Goal: Task Accomplishment & Management: Complete application form

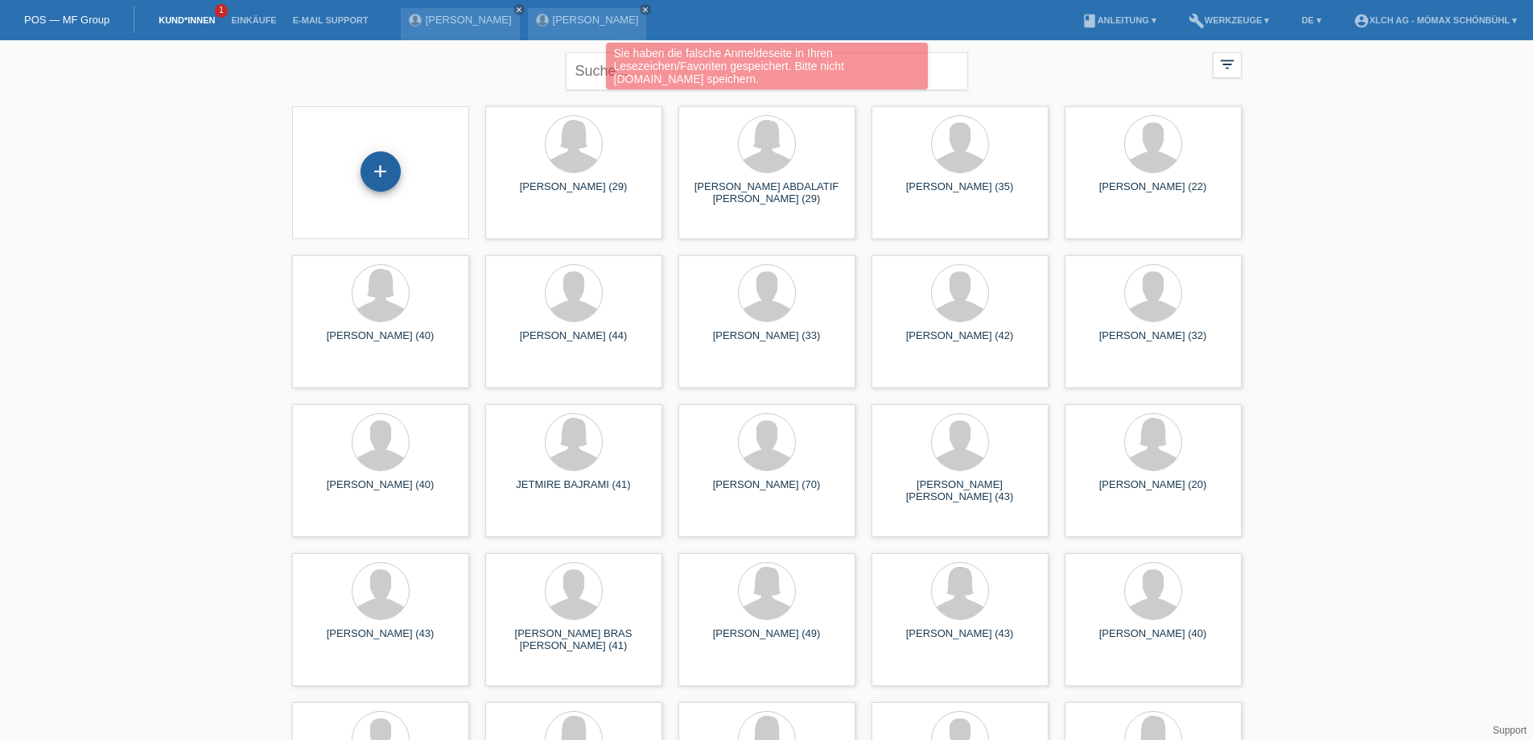
click at [384, 170] on div "+" at bounding box center [381, 171] width 40 height 40
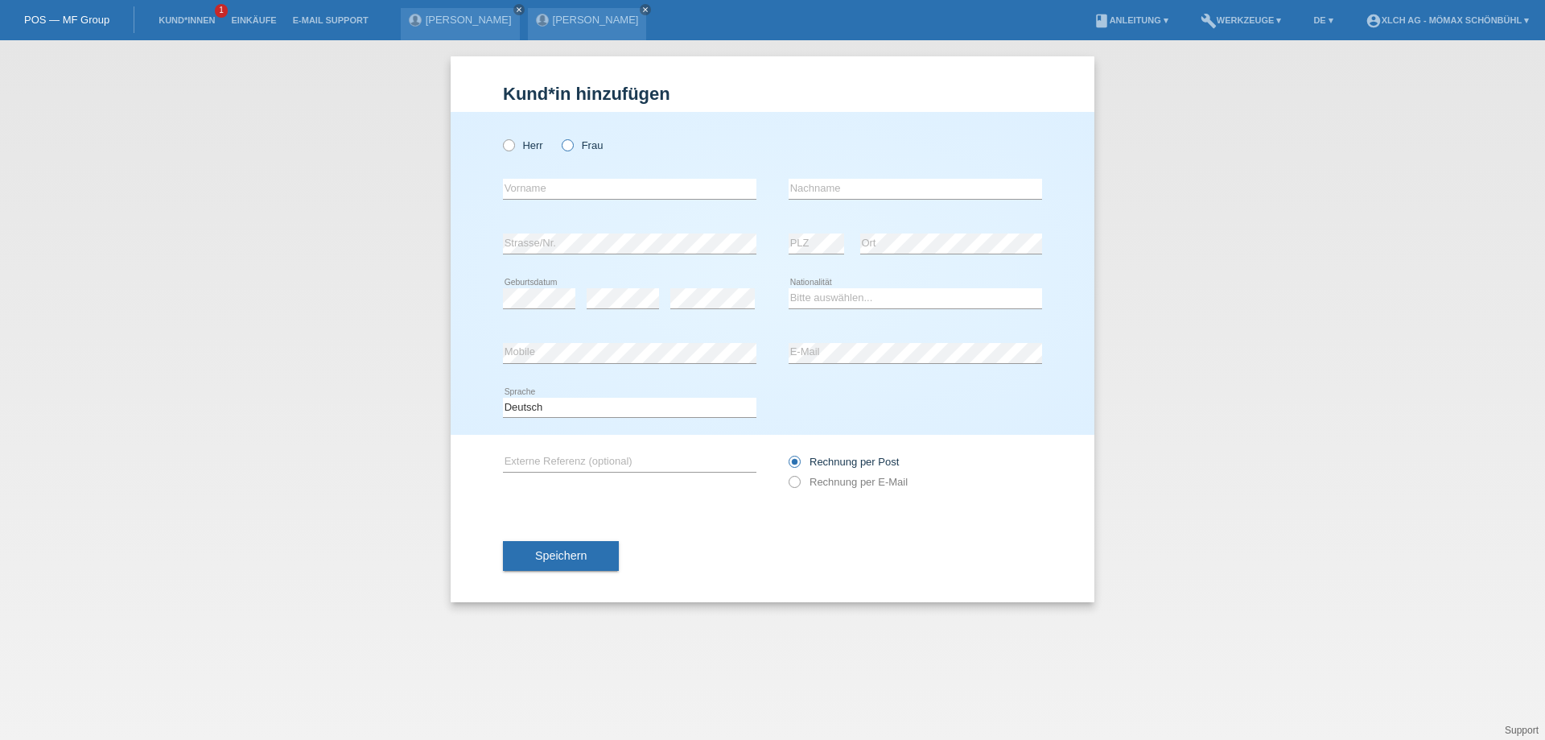
click at [559, 137] on icon at bounding box center [559, 137] width 0 height 0
click at [568, 142] on input "Frau" at bounding box center [567, 144] width 10 height 10
radio input "true"
click at [518, 186] on input "text" at bounding box center [630, 189] width 254 height 20
type input "[PERSON_NAME] [PERSON_NAME]"
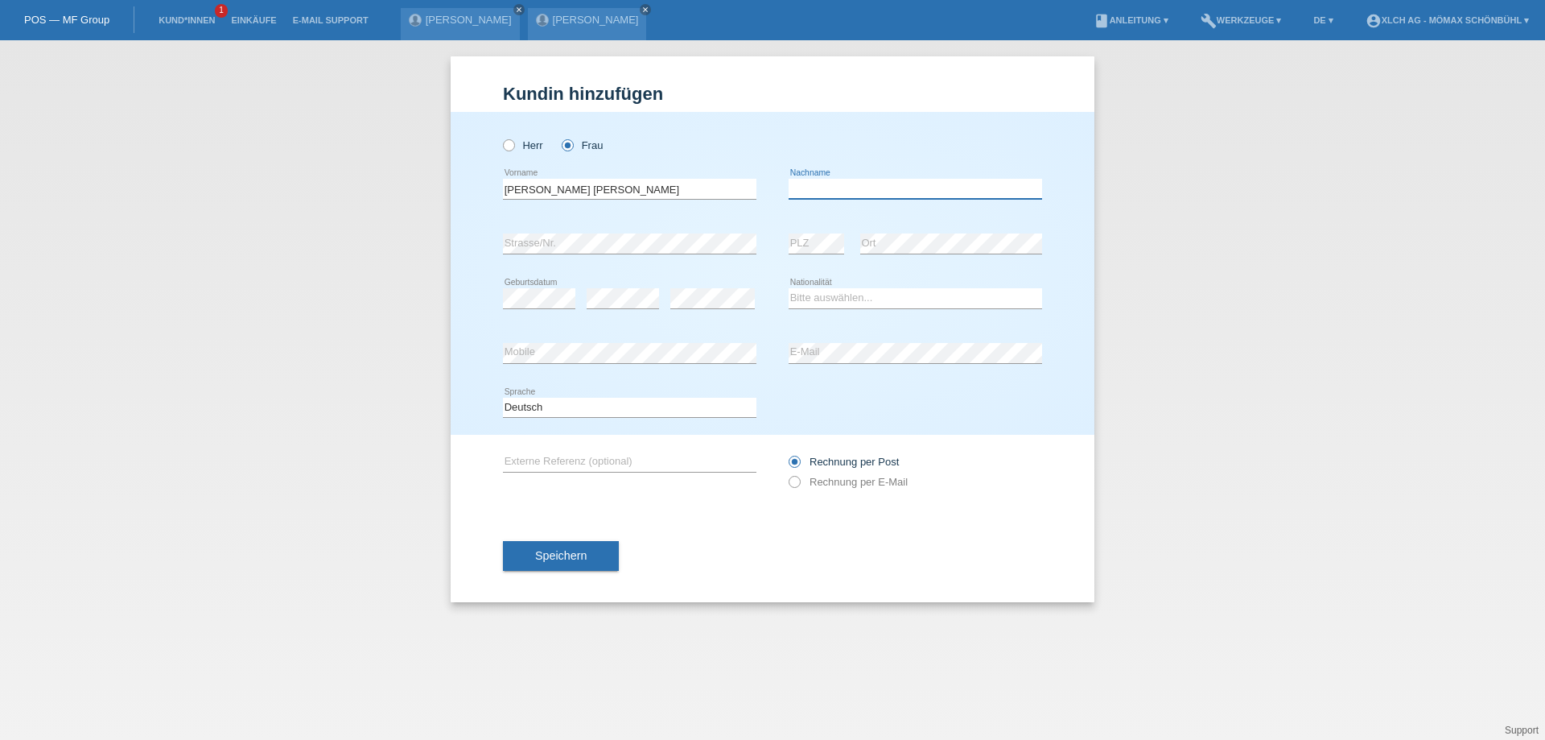
click at [827, 187] on input "text" at bounding box center [916, 189] width 254 height 20
type input "BIALECK"
click at [813, 298] on select "Bitte auswählen... Schweiz Deutschland Liechtenstein Österreich ------------ Af…" at bounding box center [916, 297] width 254 height 19
select select "PL"
click at [789, 288] on select "Bitte auswählen... Schweiz Deutschland Liechtenstein Österreich ------------ Af…" at bounding box center [916, 297] width 254 height 19
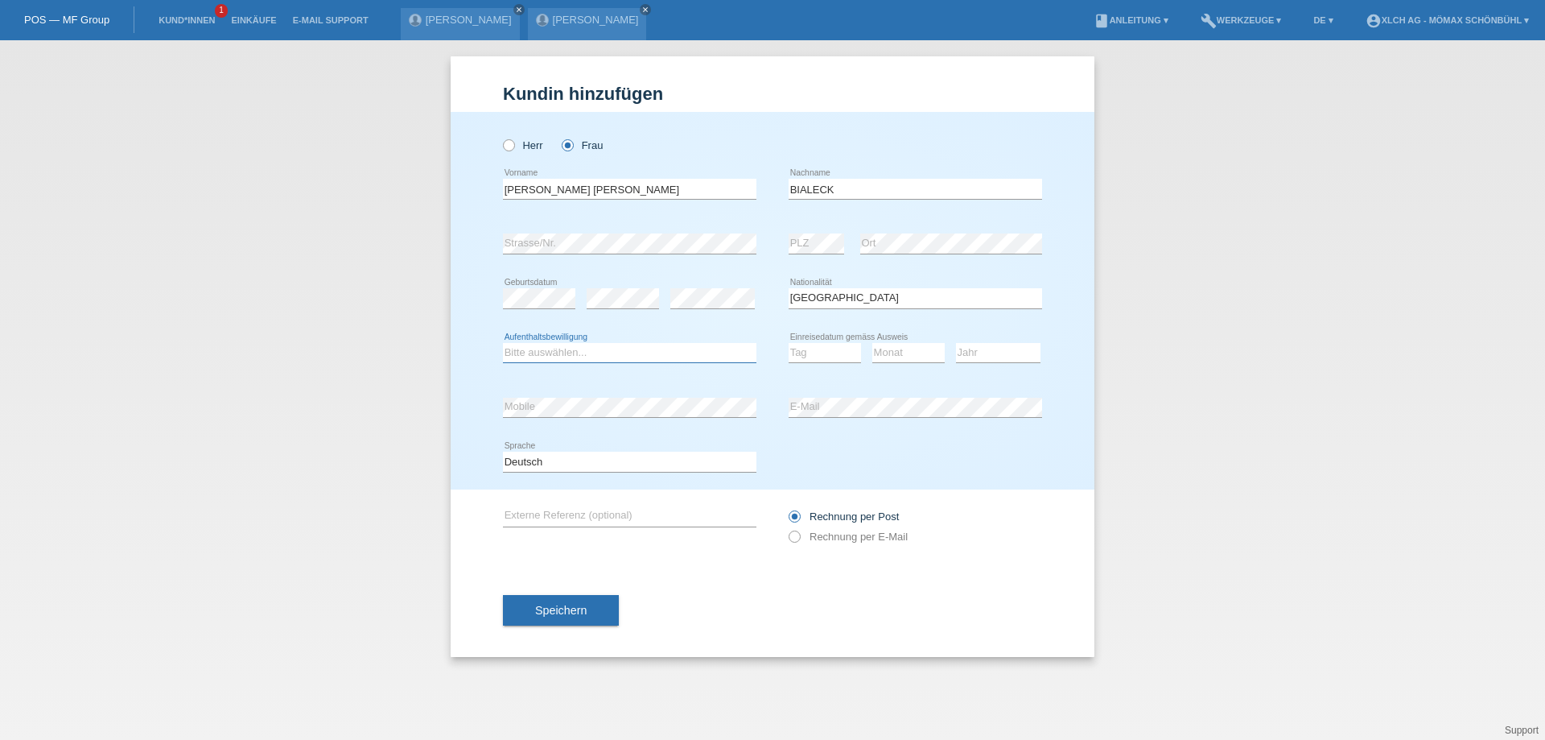
click at [571, 352] on select "Bitte auswählen... C B B - Flüchtlingsstatus Andere" at bounding box center [630, 352] width 254 height 19
select select "B"
click at [503, 343] on select "Bitte auswählen... C B B - Flüchtlingsstatus Andere" at bounding box center [630, 352] width 254 height 19
click at [809, 357] on select "Tag 01 02 03 04 05 06 07 08 09 10 11" at bounding box center [825, 352] width 72 height 19
click at [789, 343] on select "Tag 01 02 03 04 05 06 07 08 09 10 11" at bounding box center [825, 352] width 72 height 19
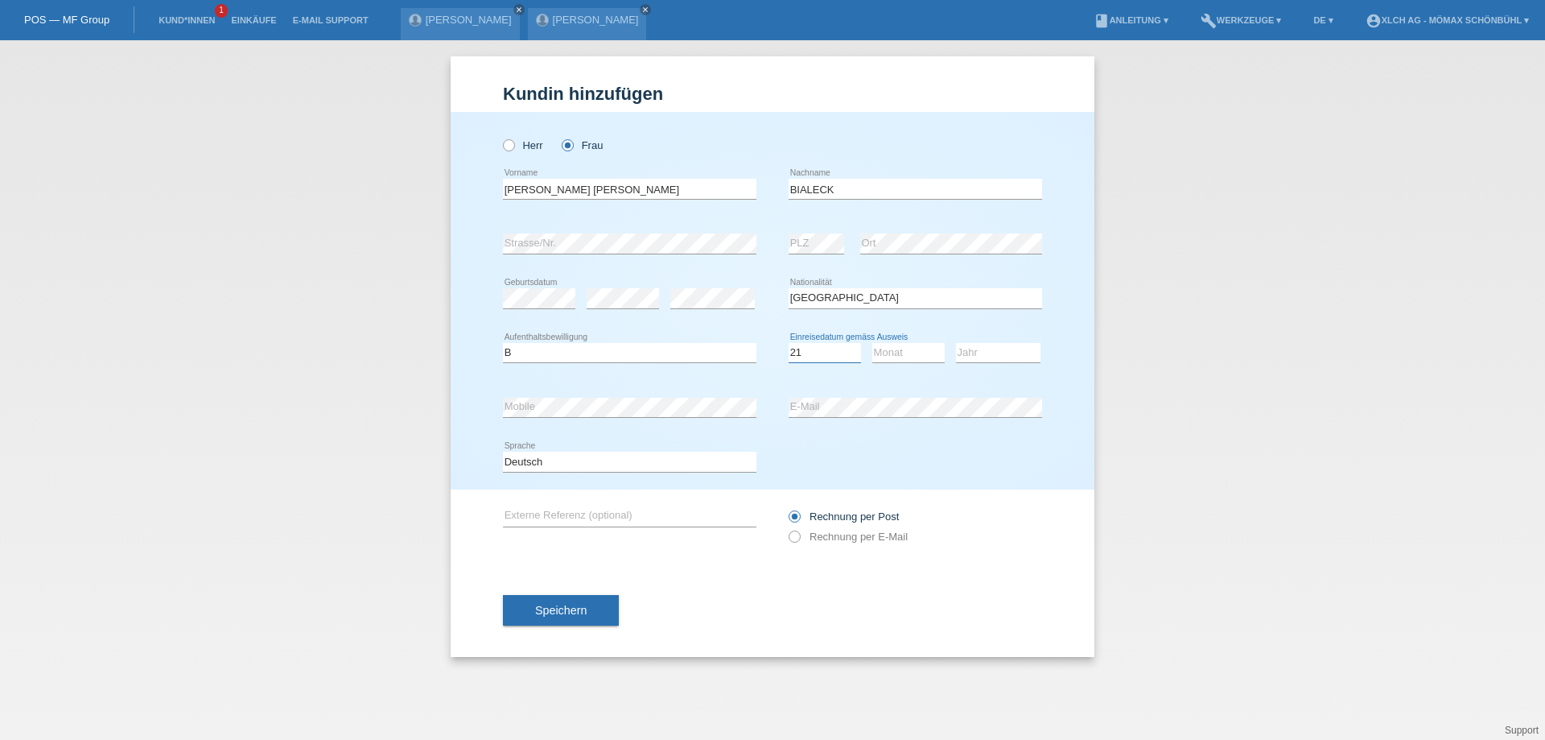
click at [809, 348] on select "Tag 01 02 03 04 05 06 07 08 09 10 11" at bounding box center [825, 352] width 72 height 19
click at [801, 352] on select "Tag 01 02 03 04 05 06 07 08 09 10 11" at bounding box center [825, 352] width 72 height 19
click at [800, 352] on select "Tag 01 02 03 04 05 06 07 08 09 10 11" at bounding box center [825, 352] width 72 height 19
select select "22"
click at [789, 343] on select "Tag 01 02 03 04 05 06 07 08 09 10 11" at bounding box center [825, 352] width 72 height 19
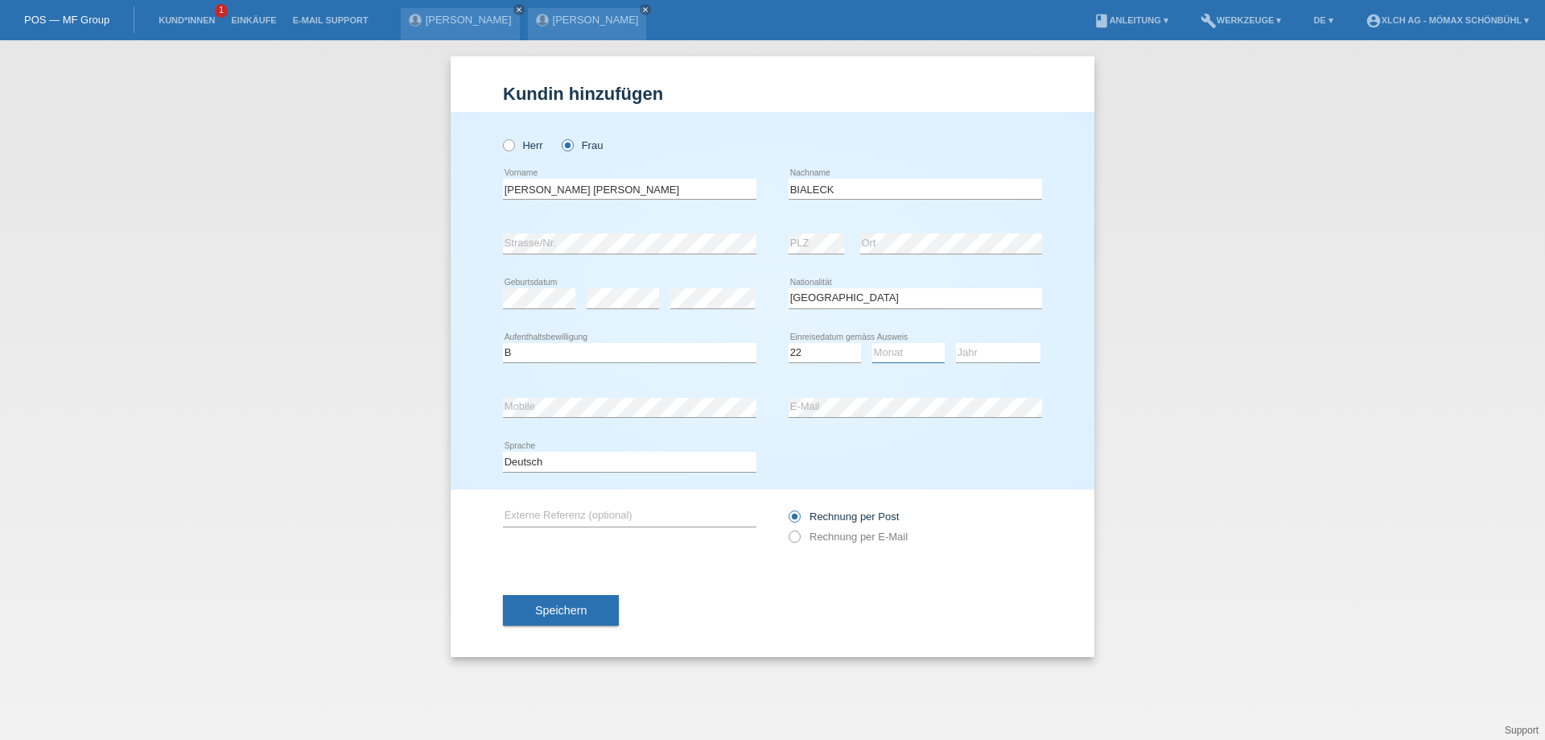
click at [901, 354] on select "Monat 01 02 03 04 05 06 07 08 09 10 11" at bounding box center [908, 352] width 72 height 19
select select "06"
click at [872, 343] on select "Monat 01 02 03 04 05 06 07 08 09 10 11" at bounding box center [908, 352] width 72 height 19
click at [966, 353] on select "Jahr 2025 2024 2023 2022 2021 2020 2019 2018 2017 2016 2015 2014 2013 2012 2011…" at bounding box center [998, 352] width 85 height 19
select select "2019"
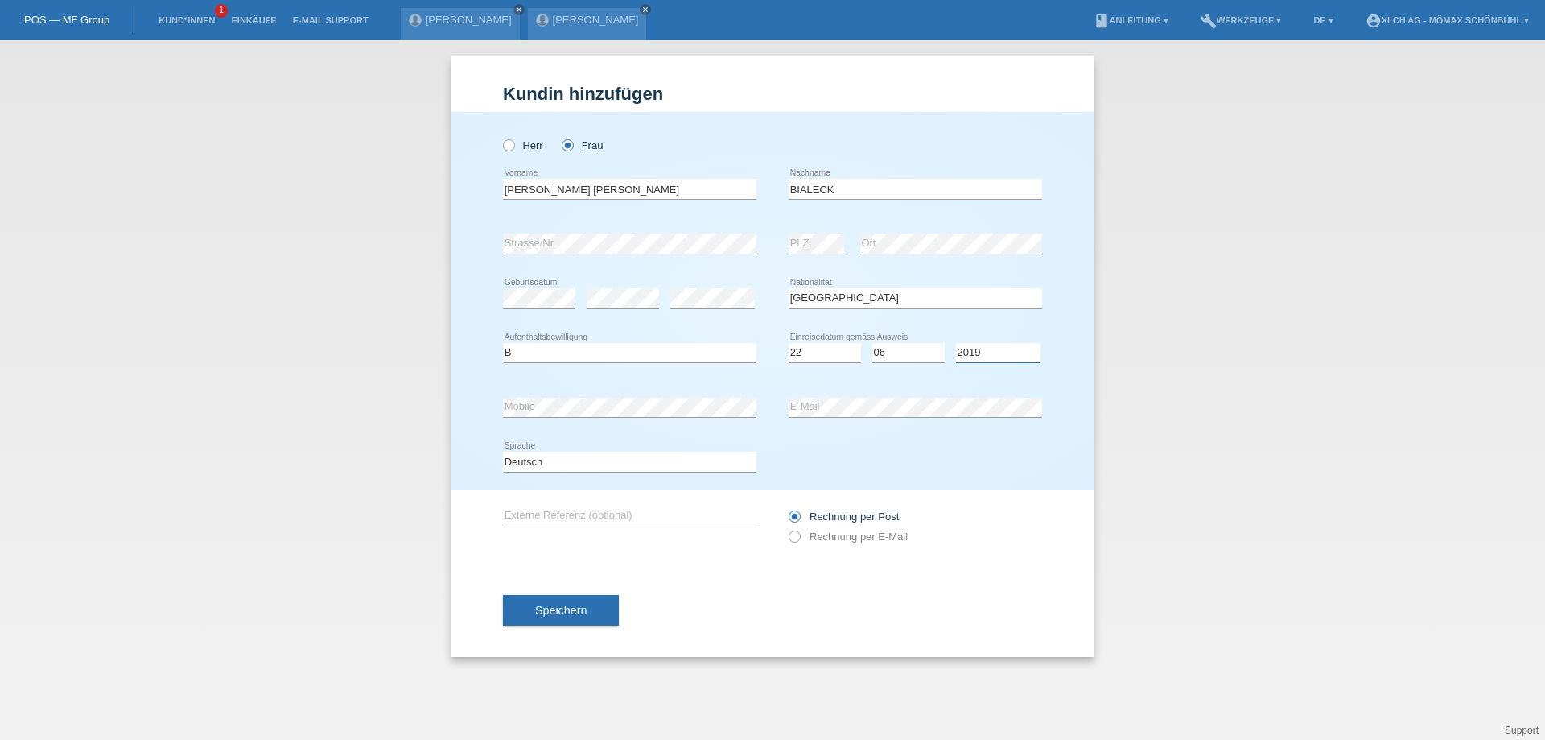
click at [956, 343] on select "Jahr 2025 2024 2023 2022 2021 2020 2019 2018 2017 2016 2015 2014 2013 2012 2011…" at bounding box center [998, 352] width 85 height 19
click at [840, 187] on input "BIALECK" at bounding box center [916, 189] width 254 height 20
type input "BIALECKA"
click at [563, 611] on span "Speichern" at bounding box center [561, 610] width 52 height 13
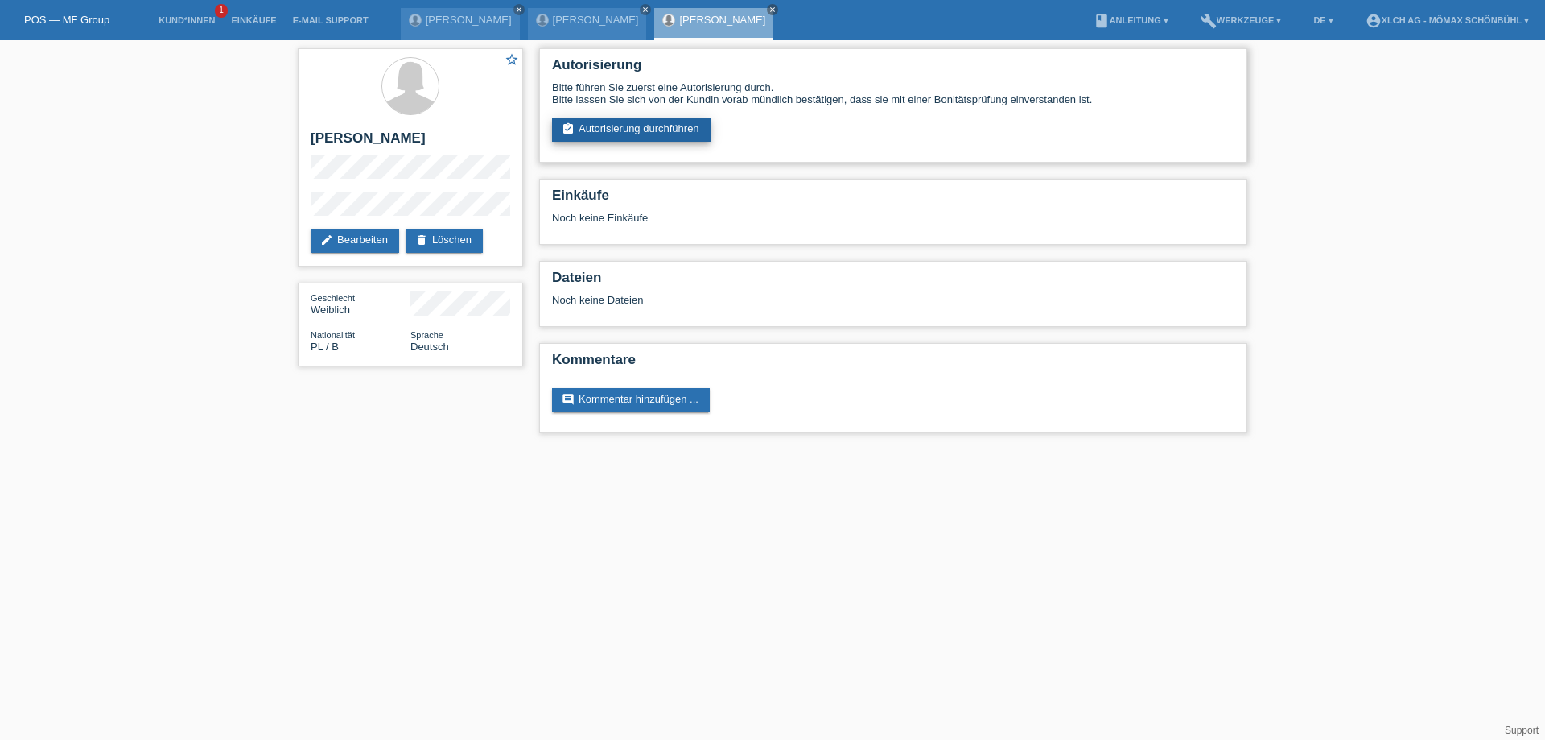
click at [678, 130] on link "assignment_turned_in Autorisierung durchführen" at bounding box center [631, 129] width 159 height 24
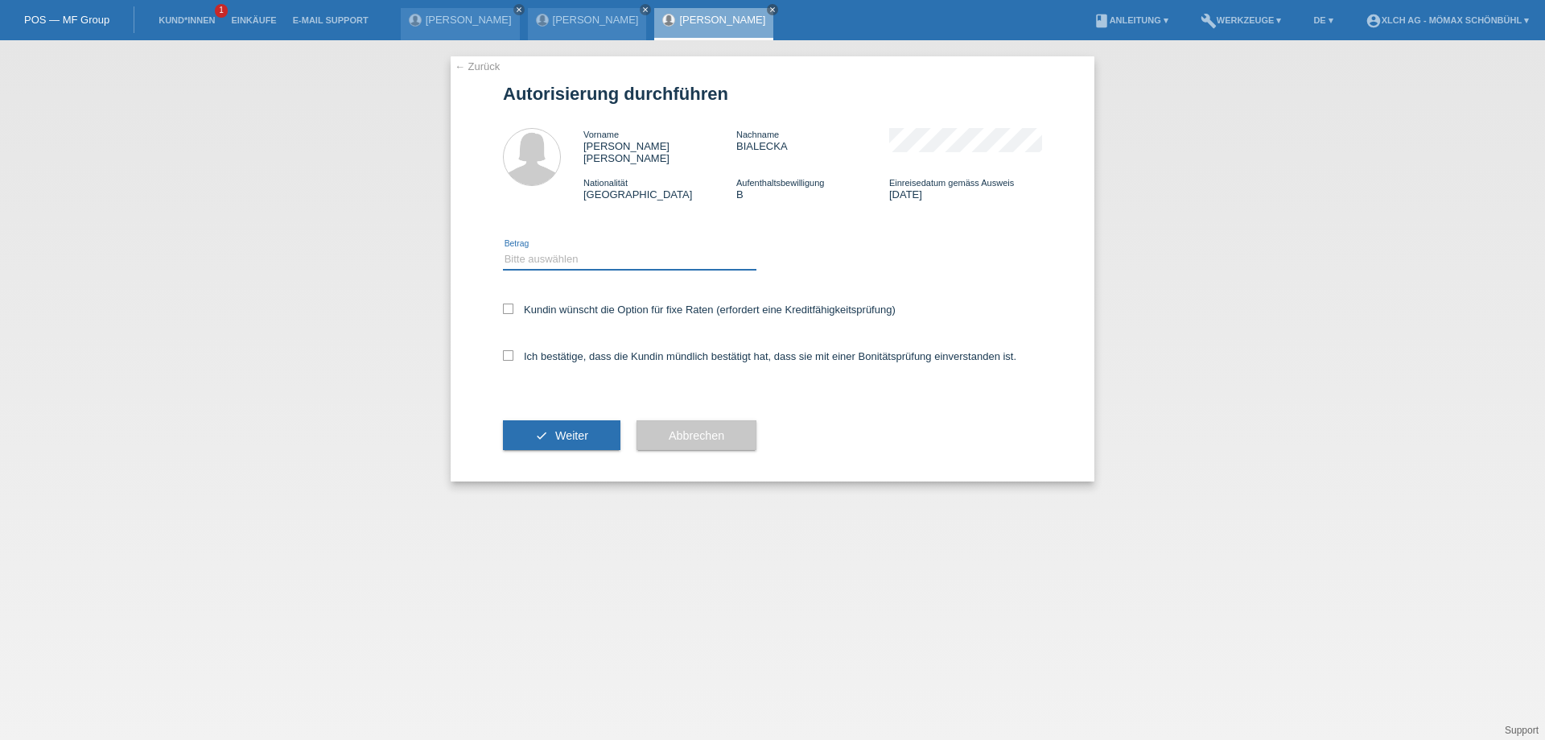
click at [523, 249] on select "Bitte auswählen CHF 1.00 - CHF 499.00 CHF 500.00 - CHF 1'999.00 CHF 2'000.00 - …" at bounding box center [630, 258] width 254 height 19
select select "2"
click at [503, 249] on select "Bitte auswählen CHF 1.00 - CHF 499.00 CHF 500.00 - CHF 1'999.00 CHF 2'000.00 - …" at bounding box center [630, 258] width 254 height 19
click at [510, 303] on icon at bounding box center [508, 308] width 10 height 10
click at [510, 303] on input "Kundin wünscht die Option für fixe Raten (erfordert eine Kreditfähigkeitsprüfun…" at bounding box center [508, 308] width 10 height 10
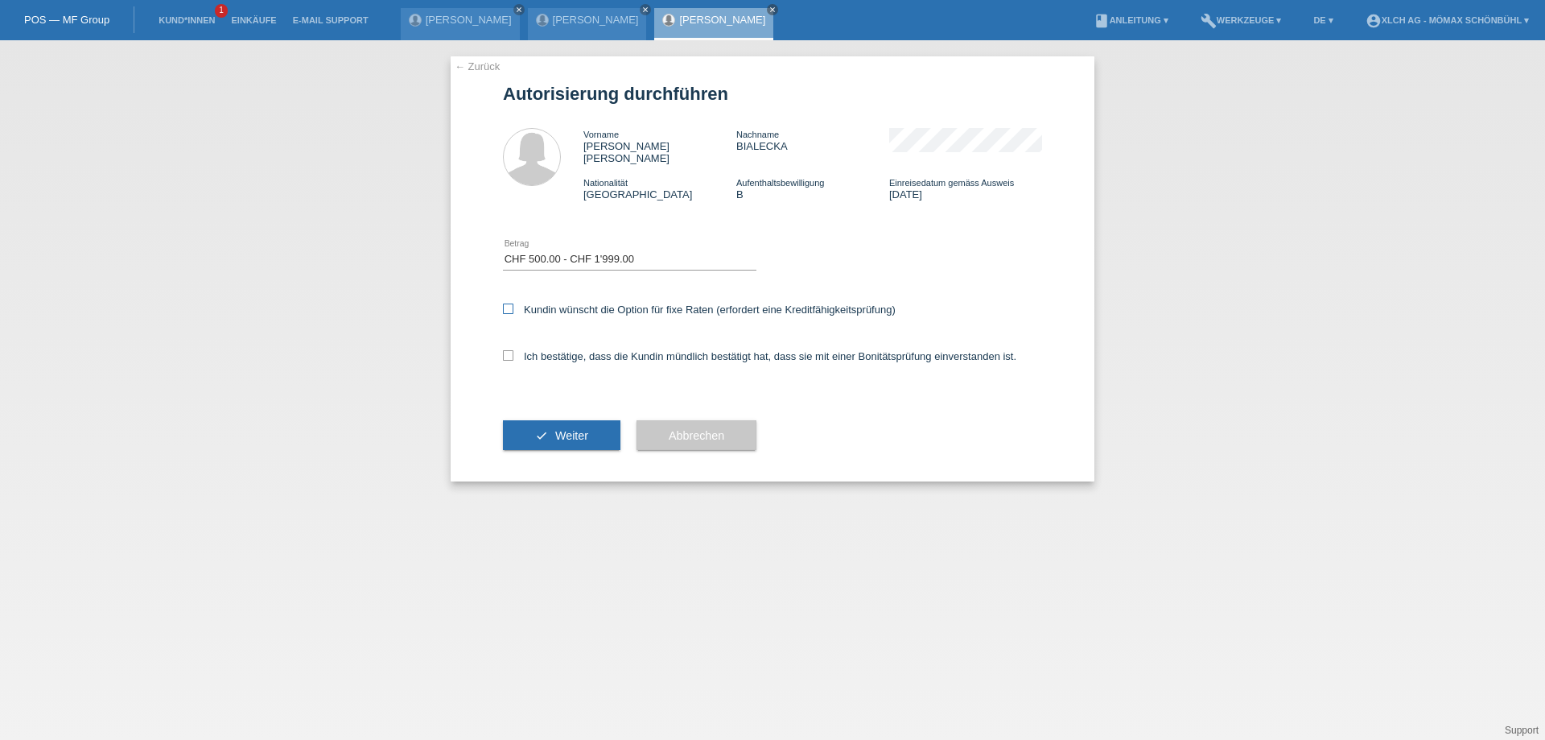
checkbox input "true"
click at [508, 350] on icon at bounding box center [508, 355] width 10 height 10
click at [508, 350] on input "Ich bestätige, dass die Kundin mündlich bestätigt hat, dass sie mit einer Bonit…" at bounding box center [508, 355] width 10 height 10
checkbox input "true"
click at [547, 423] on button "check Weiter" at bounding box center [561, 435] width 117 height 31
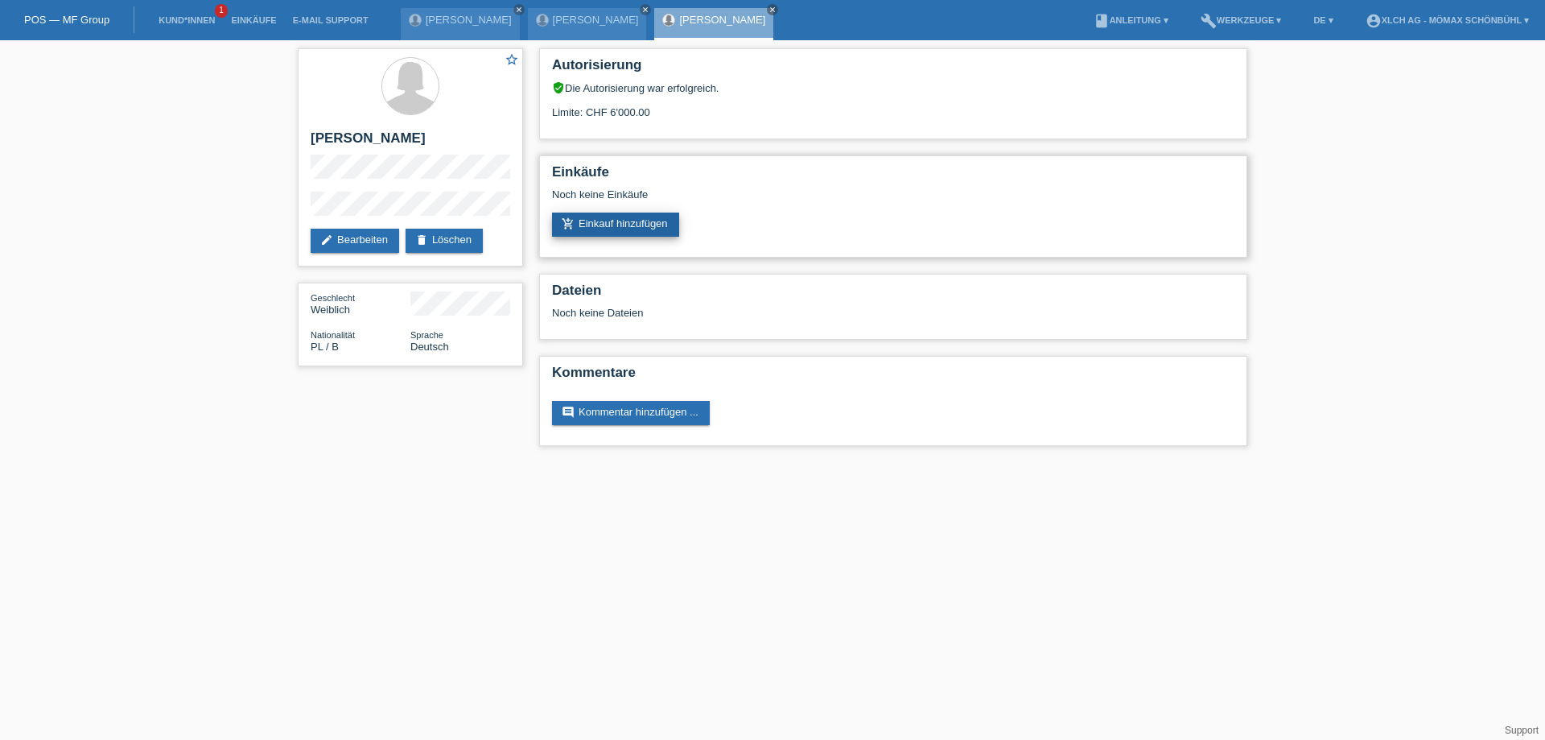
click at [602, 221] on link "add_shopping_cart Einkauf hinzufügen" at bounding box center [615, 224] width 127 height 24
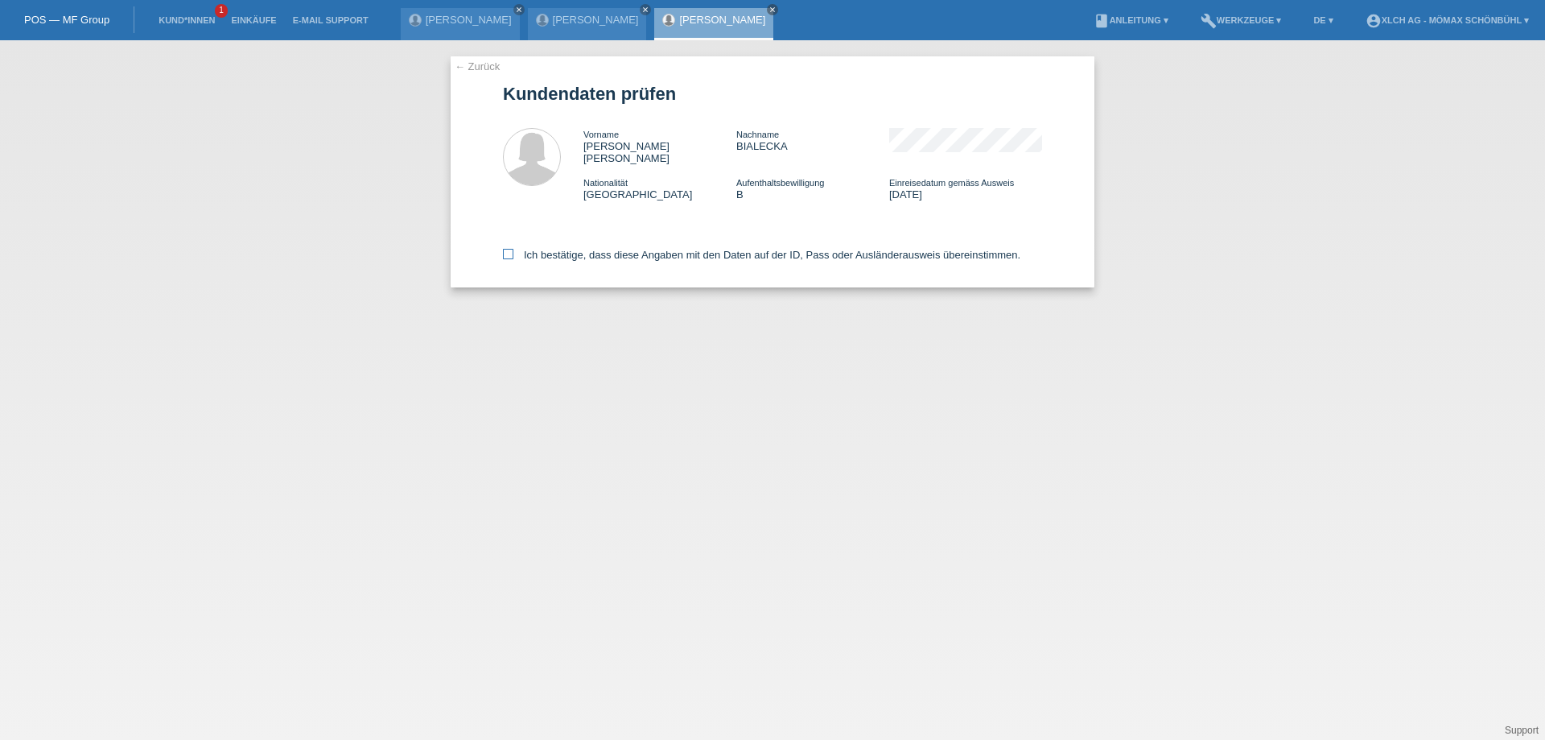
click at [509, 249] on icon at bounding box center [508, 254] width 10 height 10
click at [509, 249] on input "Ich bestätige, dass diese Angaben mit den Daten auf der ID, Pass oder Ausländer…" at bounding box center [508, 254] width 10 height 10
checkbox input "true"
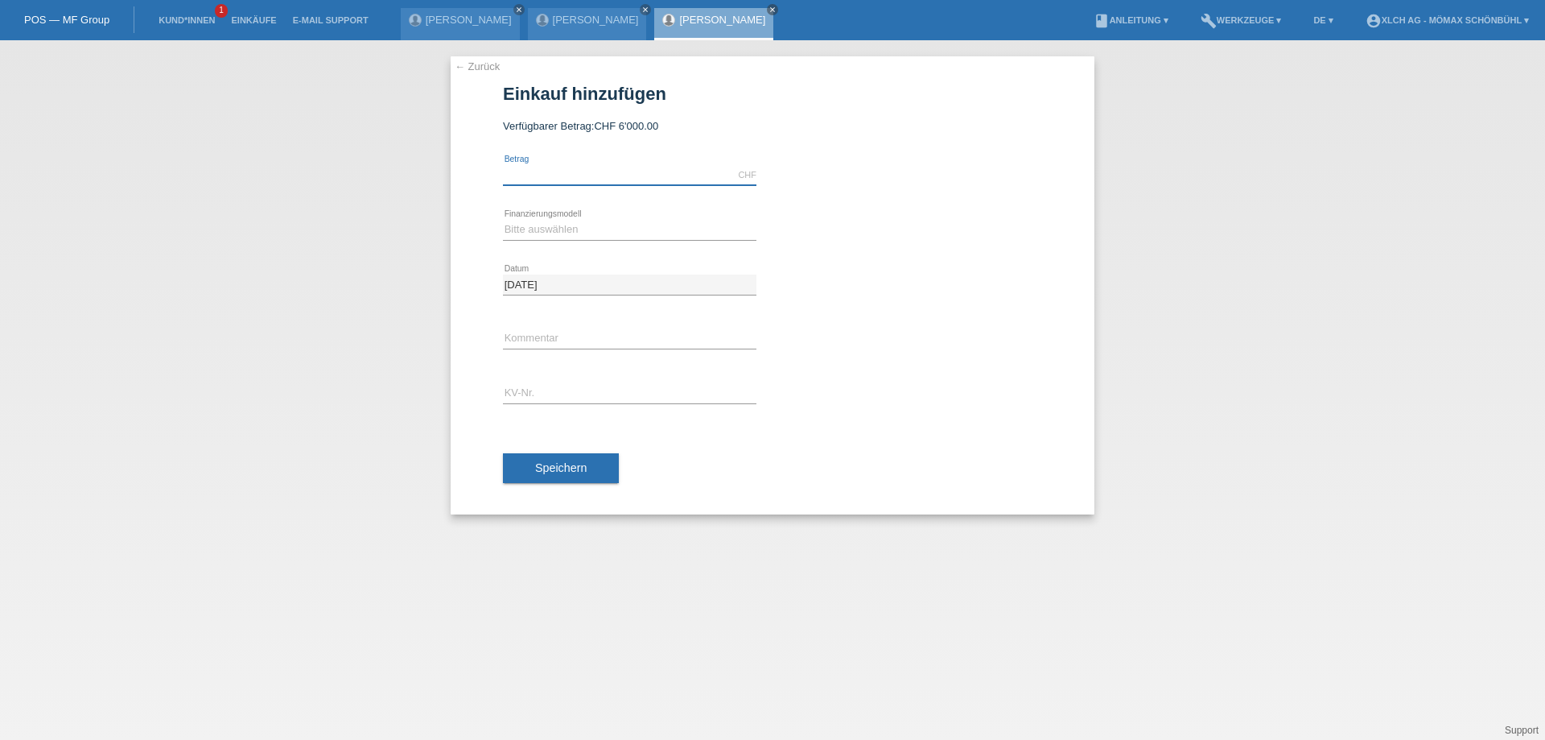
click at [540, 166] on input "text" at bounding box center [630, 175] width 254 height 20
type input "1018.00"
click at [554, 227] on select "Bitte auswählen Kauf auf Rechnung mit Teilzahlungsoption Fixe Raten - Zinsübern…" at bounding box center [630, 229] width 254 height 19
select select "113"
click at [503, 220] on select "Bitte auswählen Kauf auf Rechnung mit Teilzahlungsoption Fixe Raten - Zinsübern…" at bounding box center [630, 229] width 254 height 19
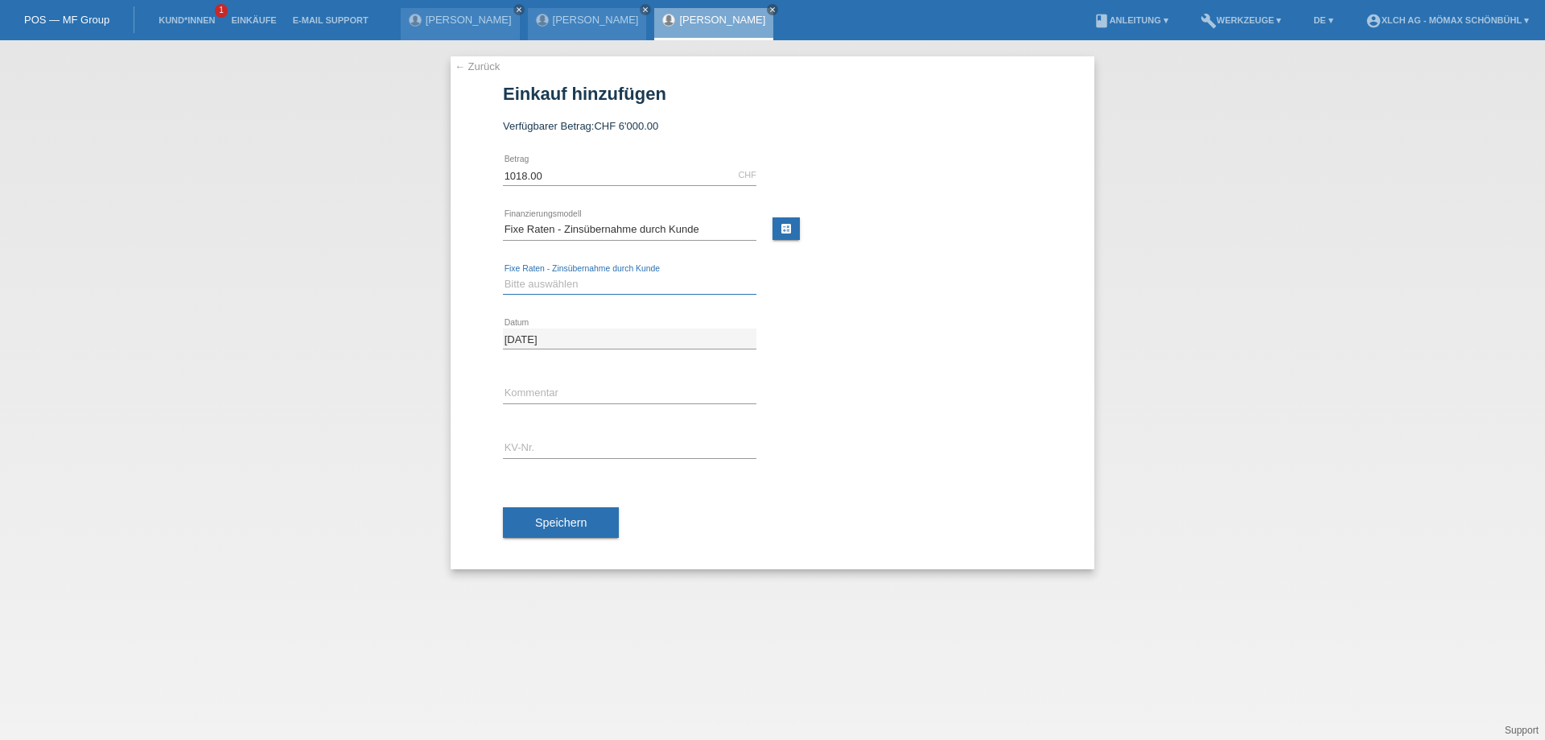
click at [540, 282] on select "Bitte auswählen 6 Raten 12 Raten 24 Raten 36 Raten" at bounding box center [630, 283] width 254 height 19
select select "324"
click at [503, 274] on select "Bitte auswählen 6 Raten 12 Raten 24 Raten 36 Raten" at bounding box center [630, 283] width 254 height 19
click at [790, 226] on link "calculate" at bounding box center [786, 228] width 27 height 23
type input "1018.00"
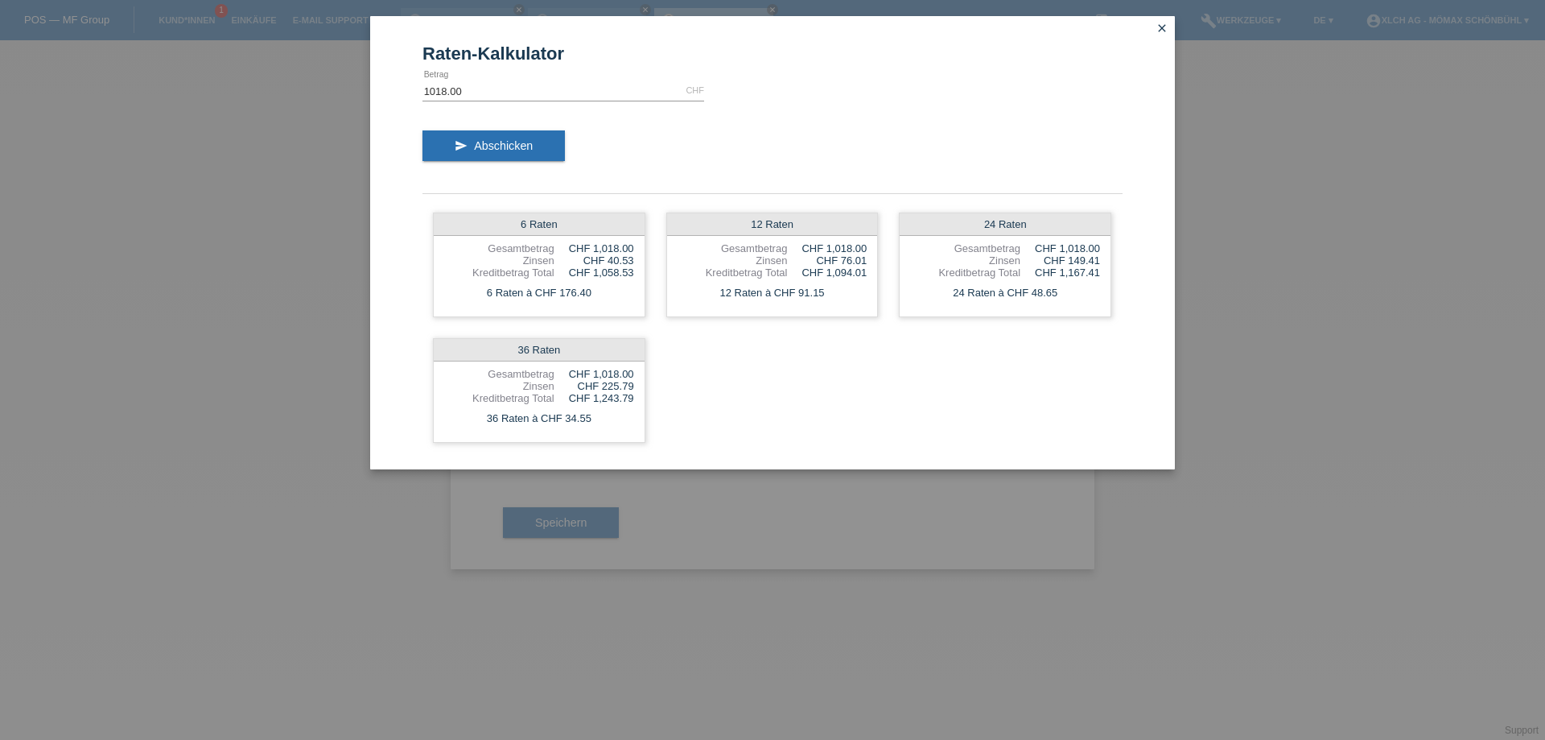
click at [1163, 25] on icon "close" at bounding box center [1162, 28] width 13 height 13
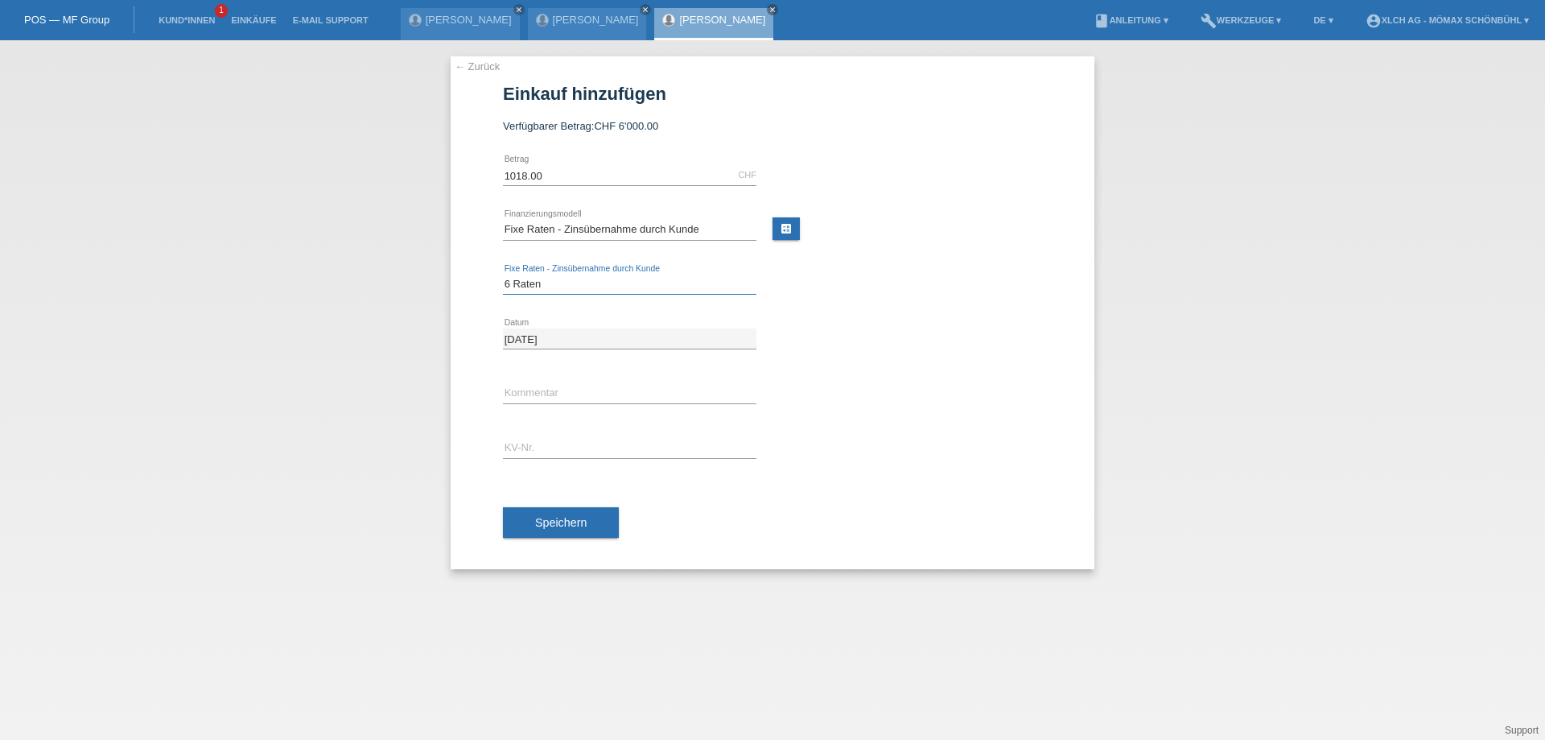
click at [534, 281] on select "Bitte auswählen 6 Raten 12 Raten 24 Raten 36 Raten" at bounding box center [630, 283] width 254 height 19
select select "325"
click at [503, 274] on select "Bitte auswählen 6 Raten 12 Raten 24 Raten 36 Raten" at bounding box center [630, 283] width 254 height 19
click at [524, 388] on input "text" at bounding box center [630, 393] width 254 height 20
type input "1T83"
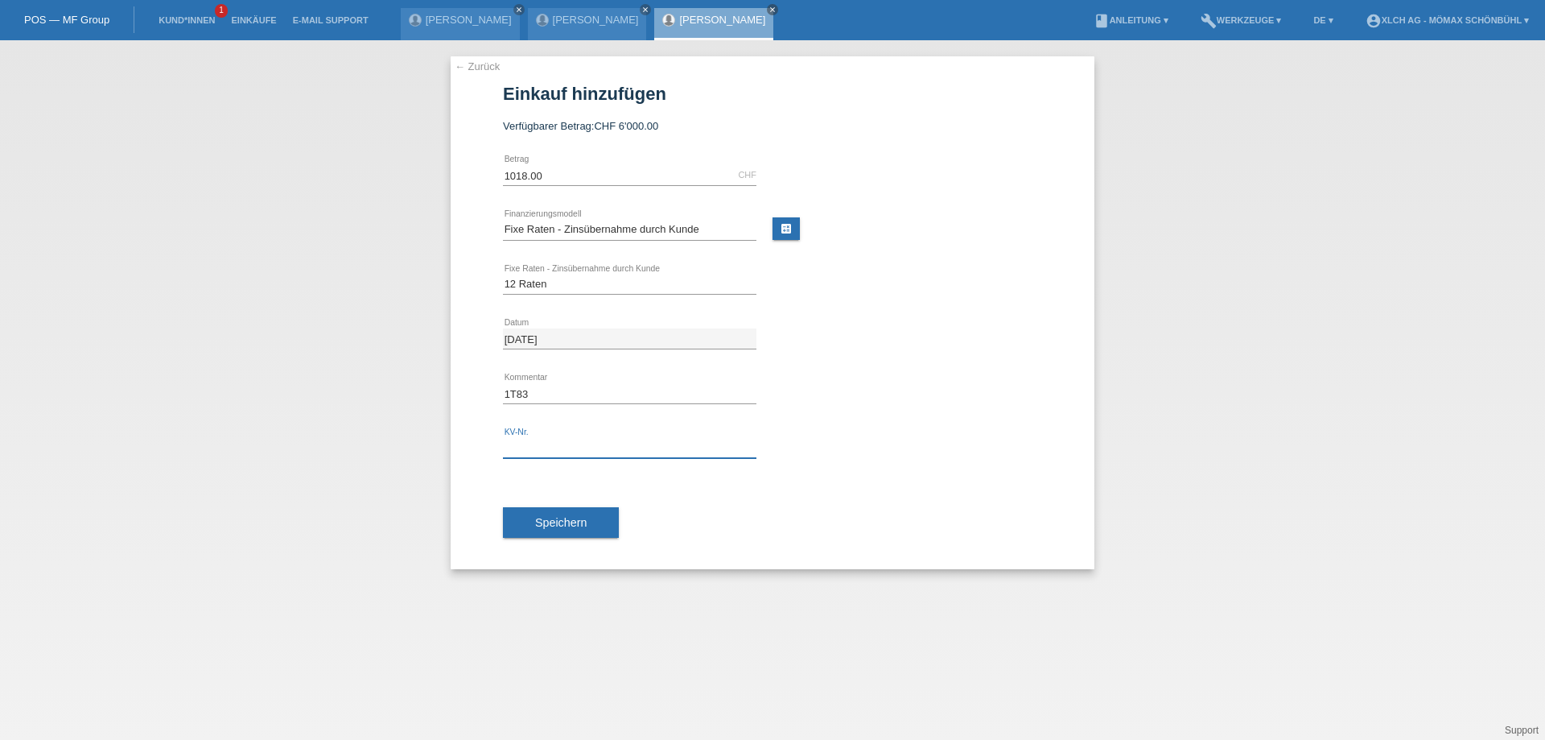
click at [543, 452] on input "text" at bounding box center [630, 448] width 254 height 20
type input "6MNALQ"
click at [566, 517] on span "Speichern" at bounding box center [561, 522] width 52 height 13
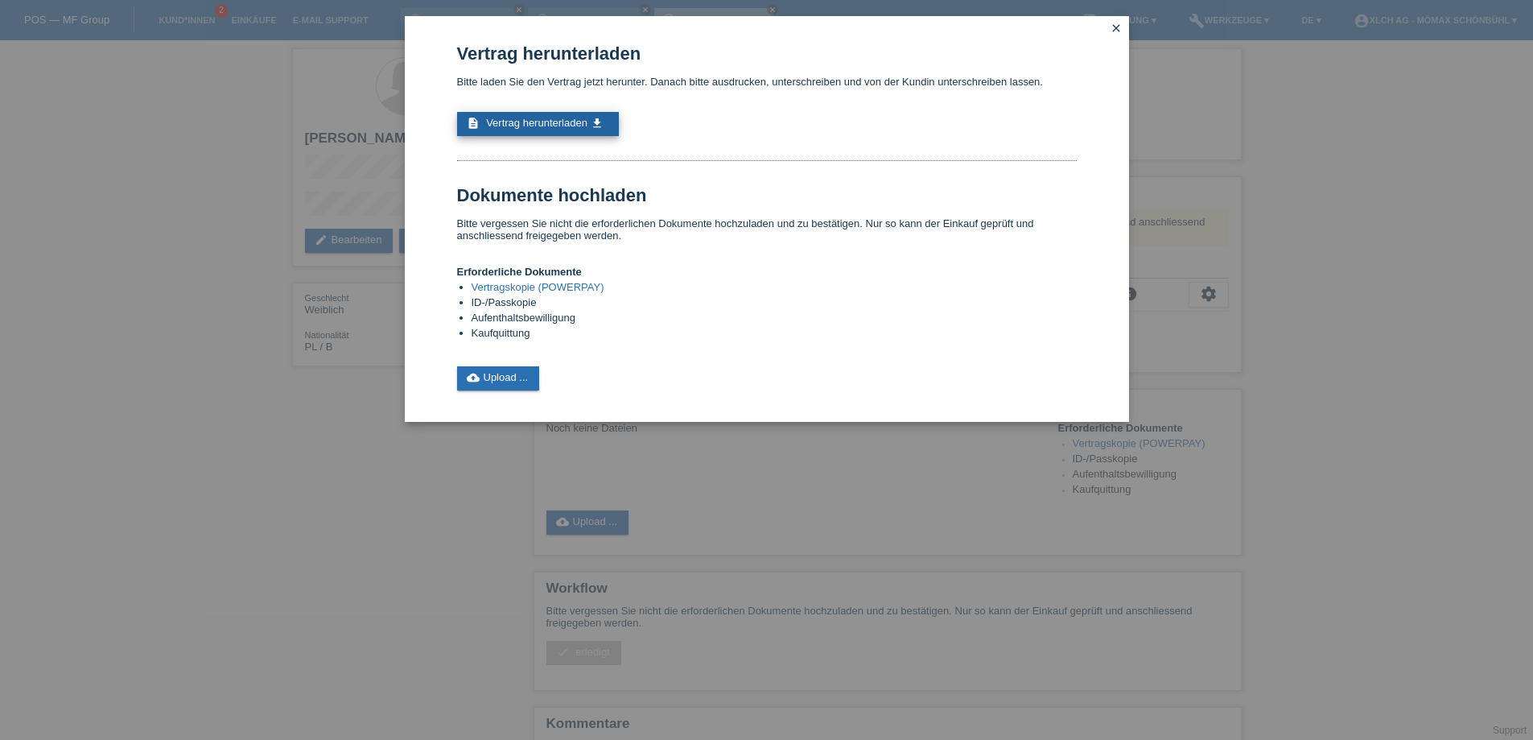
click at [592, 121] on icon "get_app" at bounding box center [597, 123] width 13 height 13
